Goal: Task Accomplishment & Management: Use online tool/utility

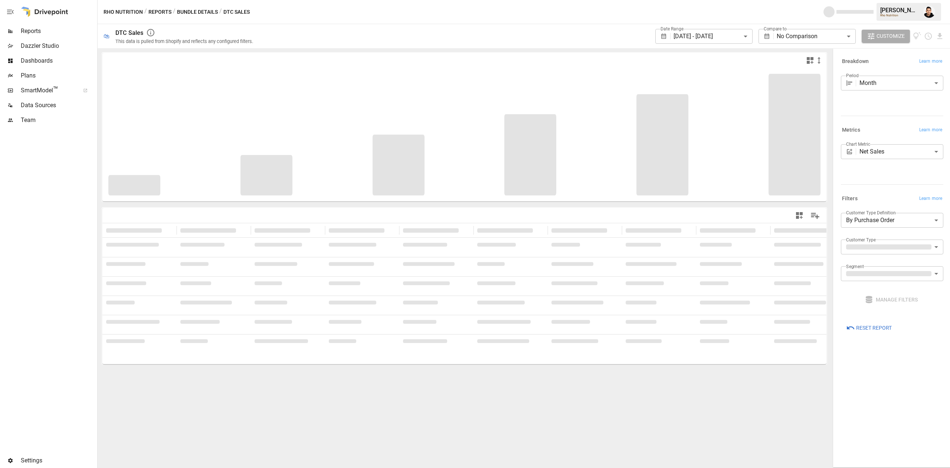
click at [24, 29] on span "Reports" at bounding box center [58, 31] width 75 height 9
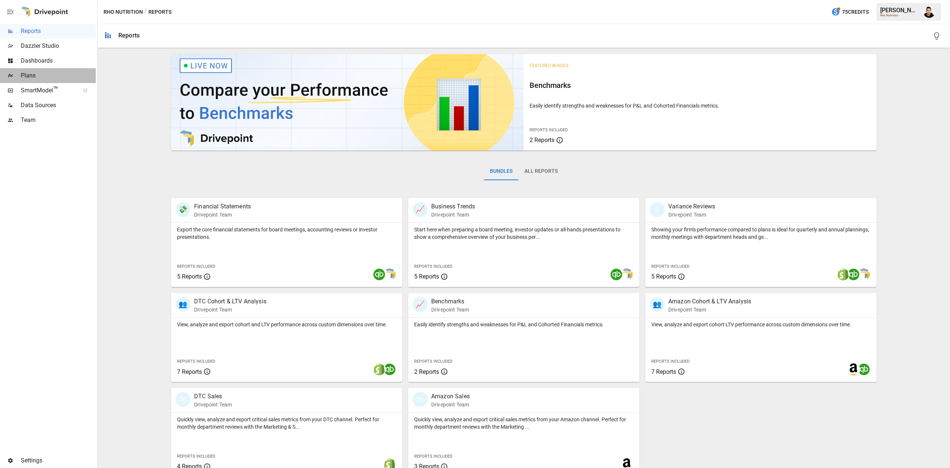
click at [76, 73] on span "Plans" at bounding box center [58, 75] width 75 height 9
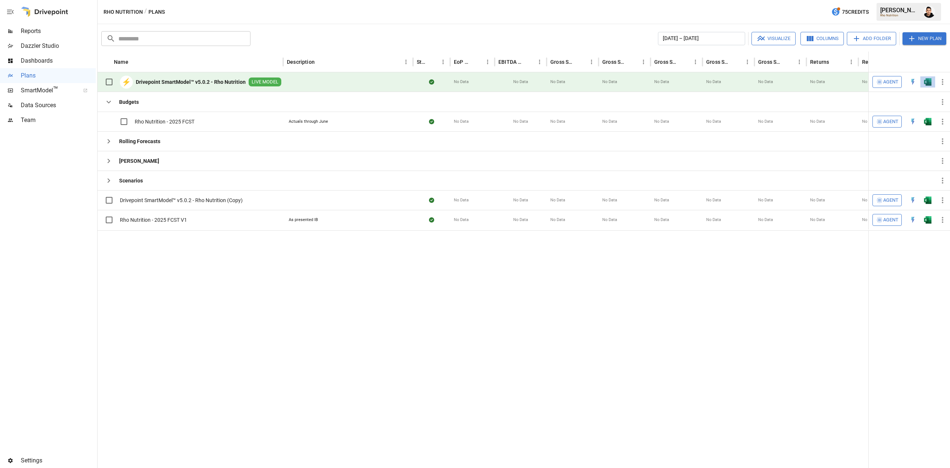
click at [925, 78] on img "Open in Excel" at bounding box center [927, 81] width 7 height 7
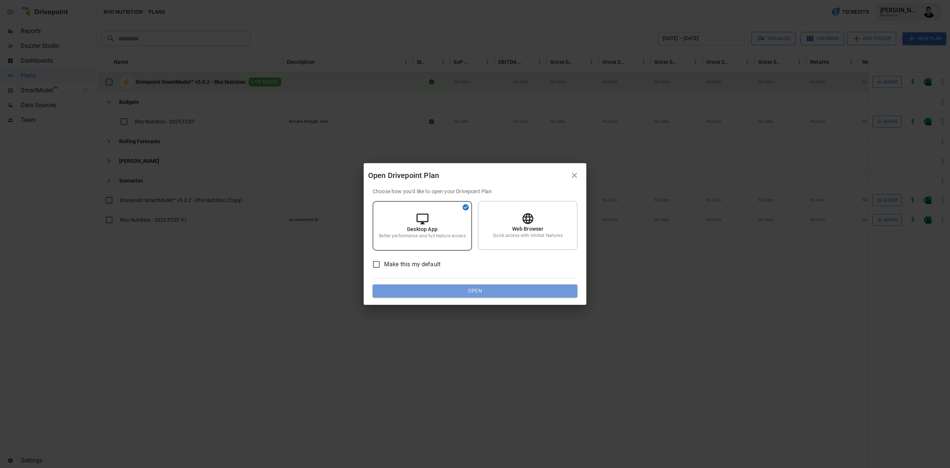
drag, startPoint x: 925, startPoint y: 78, endPoint x: 502, endPoint y: 293, distance: 474.9
click at [502, 293] on button "Open" at bounding box center [475, 291] width 205 height 13
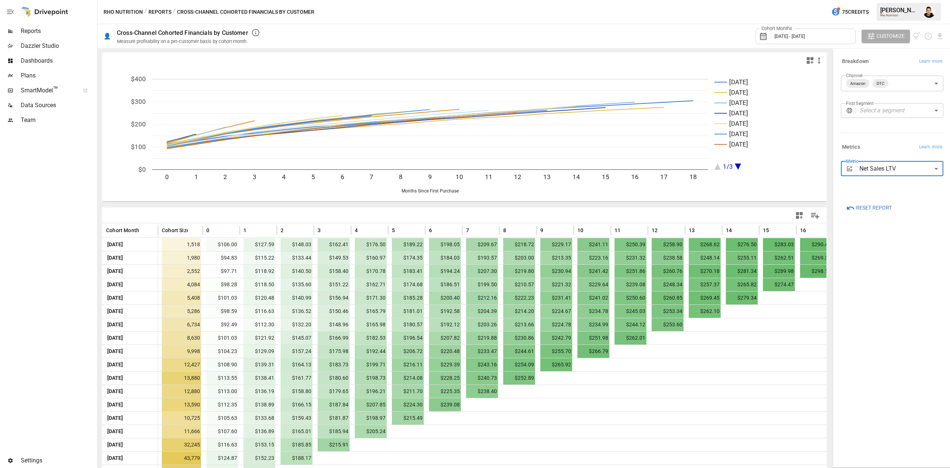
scroll to position [39, 0]
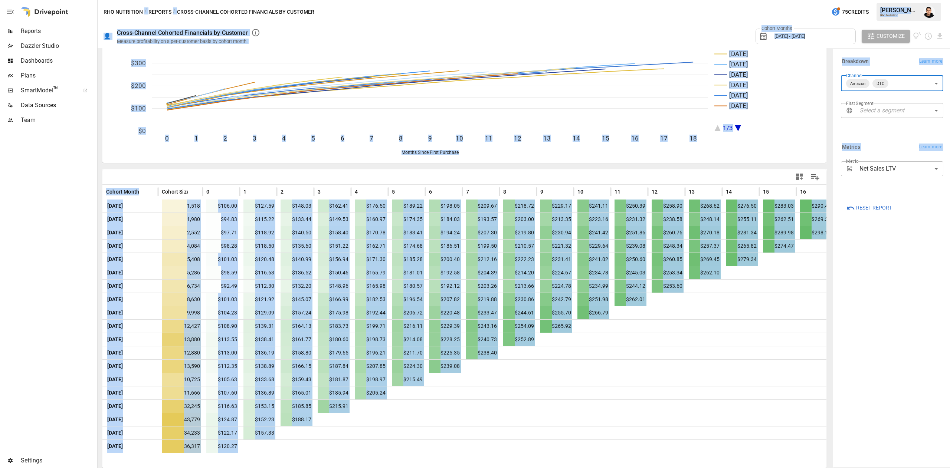
click at [901, 0] on body "Reports Dazzler Studio Dashboards Plans SmartModel ™ Data Sources Team Settings…" at bounding box center [475, 0] width 950 height 0
type input "***"
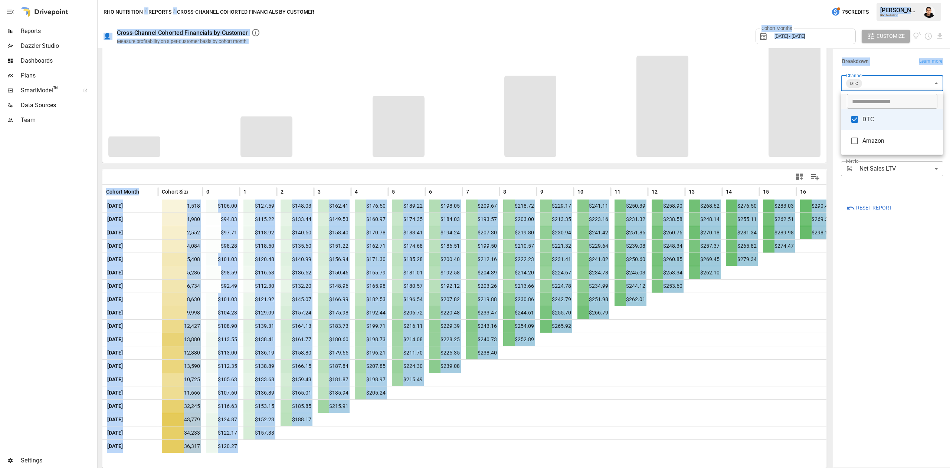
click at [879, 296] on div at bounding box center [475, 234] width 950 height 468
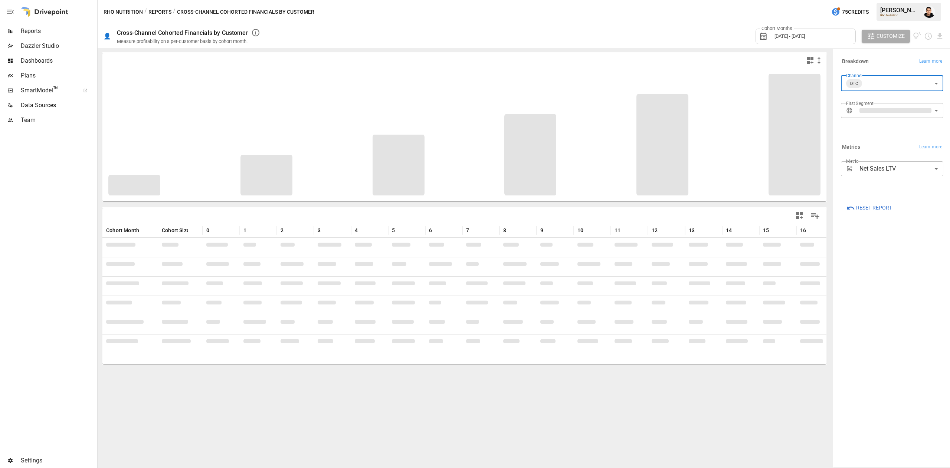
click at [893, 0] on body "Reports Dazzler Studio Dashboards Plans SmartModel ™ Data Sources Team Settings…" at bounding box center [475, 0] width 950 height 0
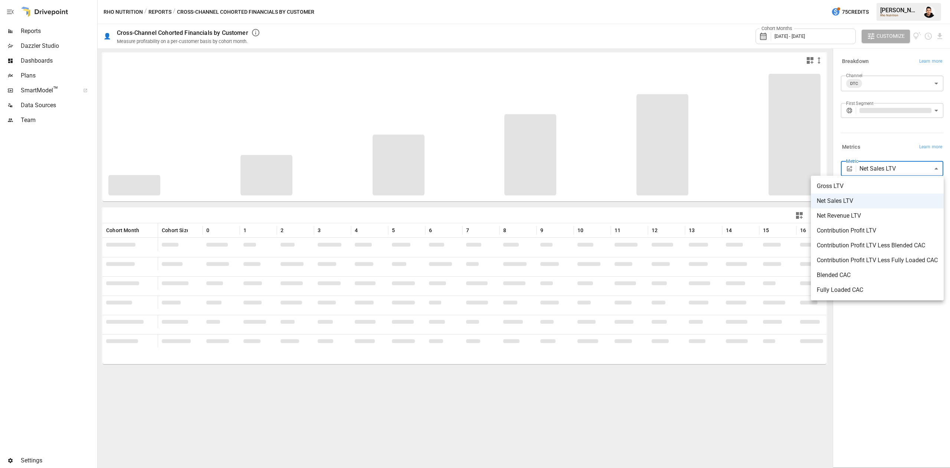
click at [863, 246] on span "Contribution Profit LTV Less Blended CAC" at bounding box center [877, 245] width 121 height 9
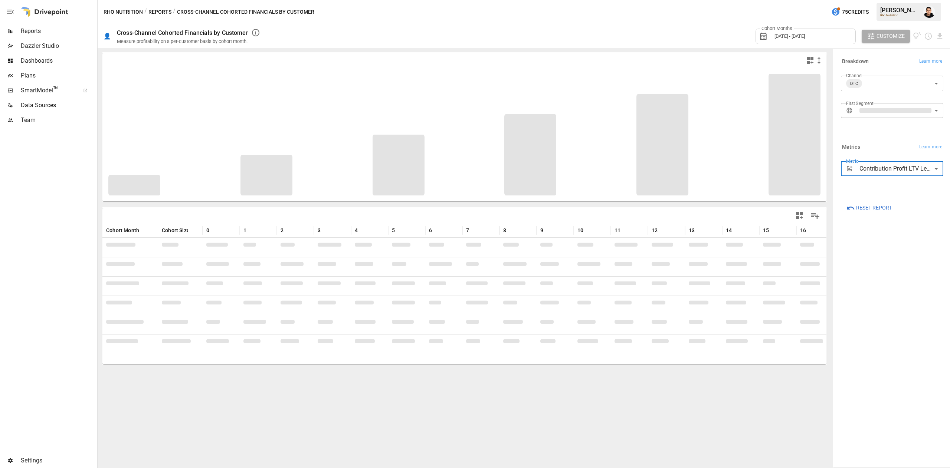
type input "**********"
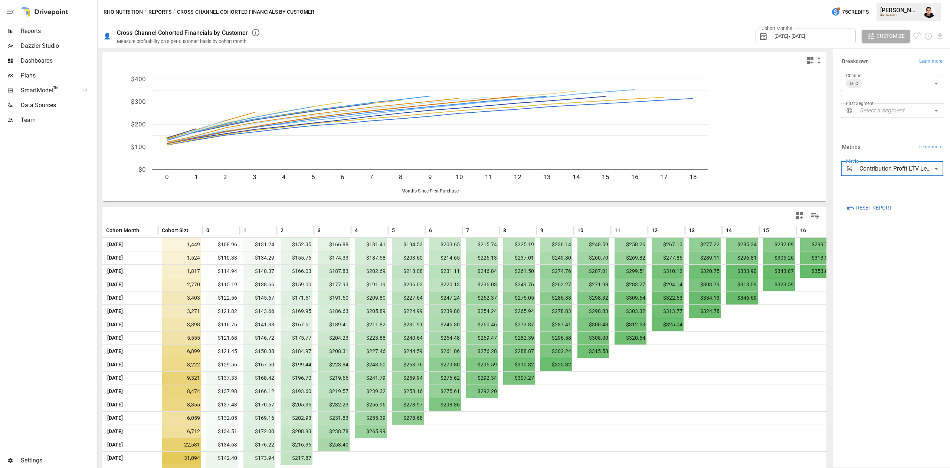
scroll to position [39, 0]
